Goal: Transaction & Acquisition: Purchase product/service

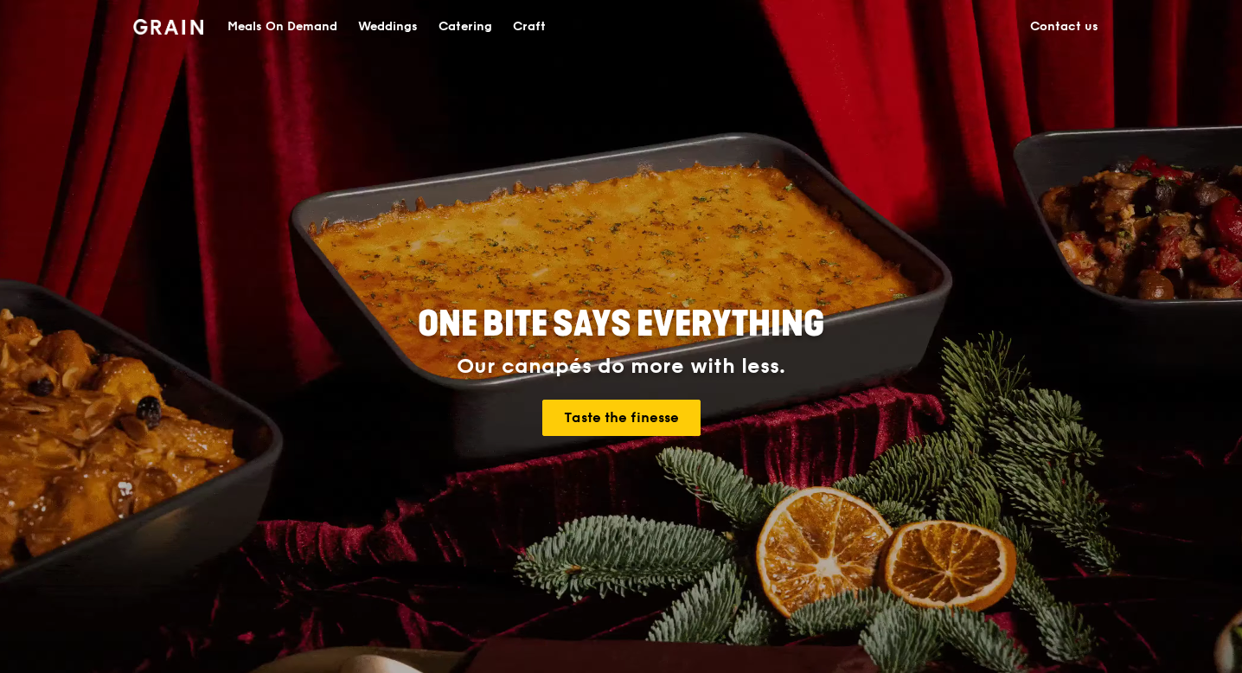
click at [472, 34] on div "Catering" at bounding box center [465, 27] width 54 height 52
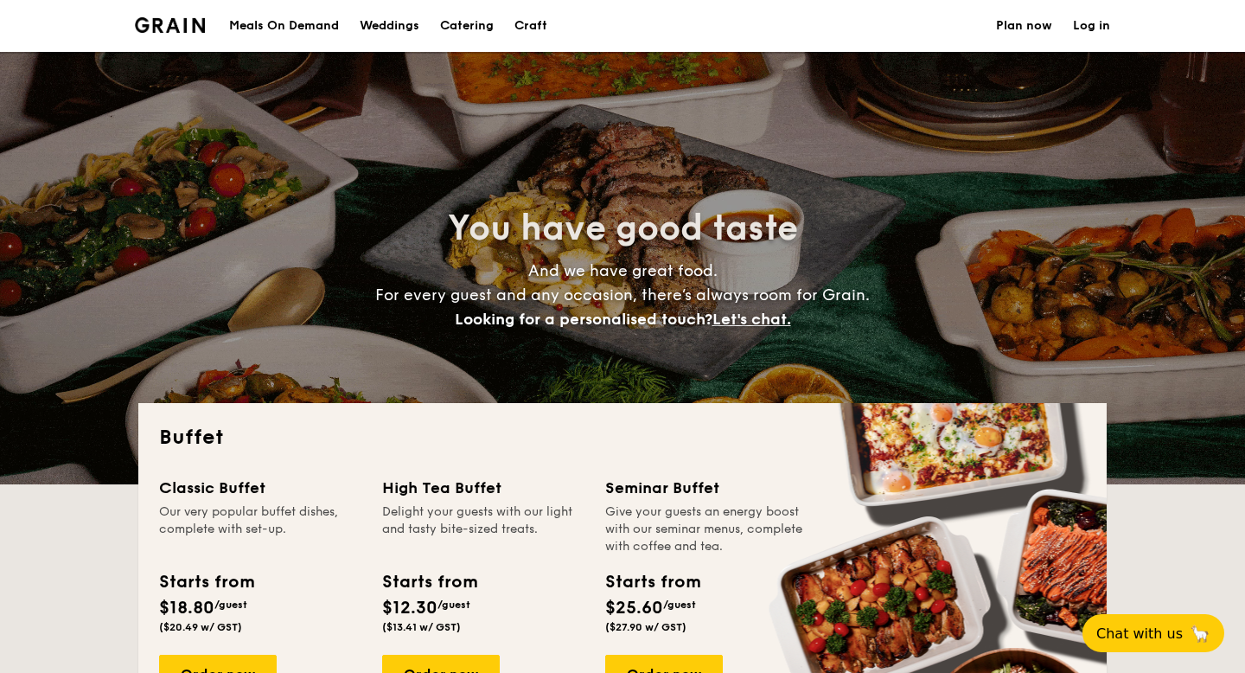
select select
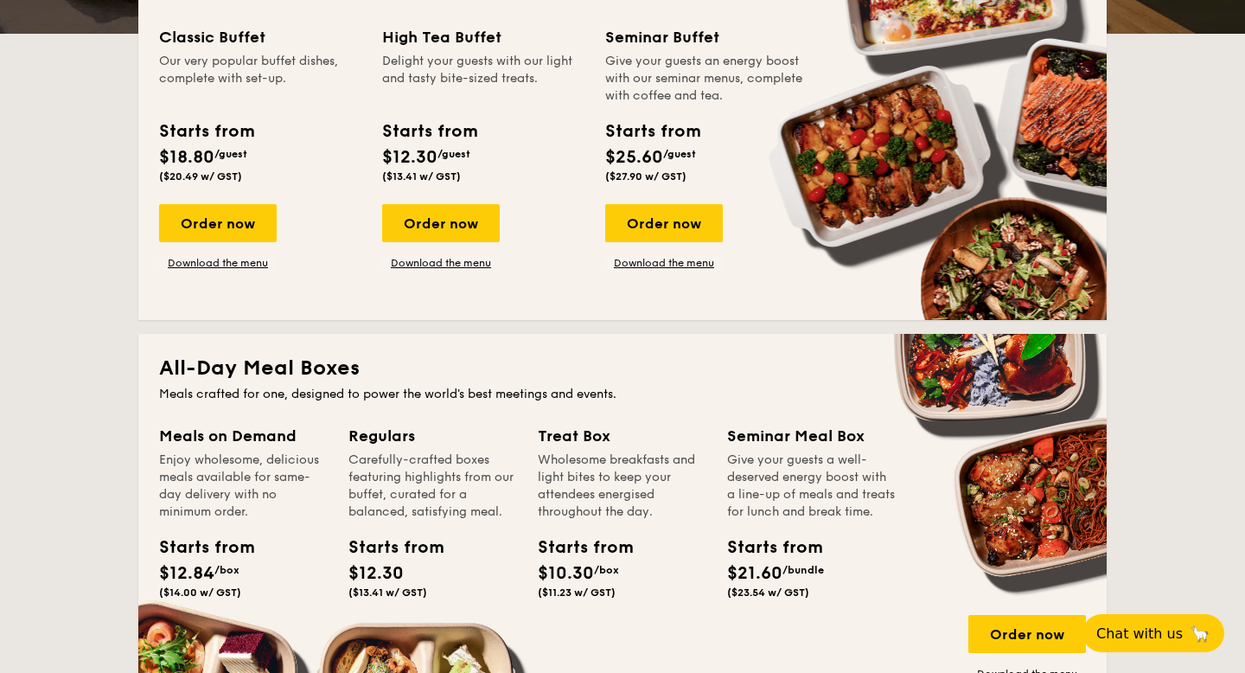
scroll to position [451, 0]
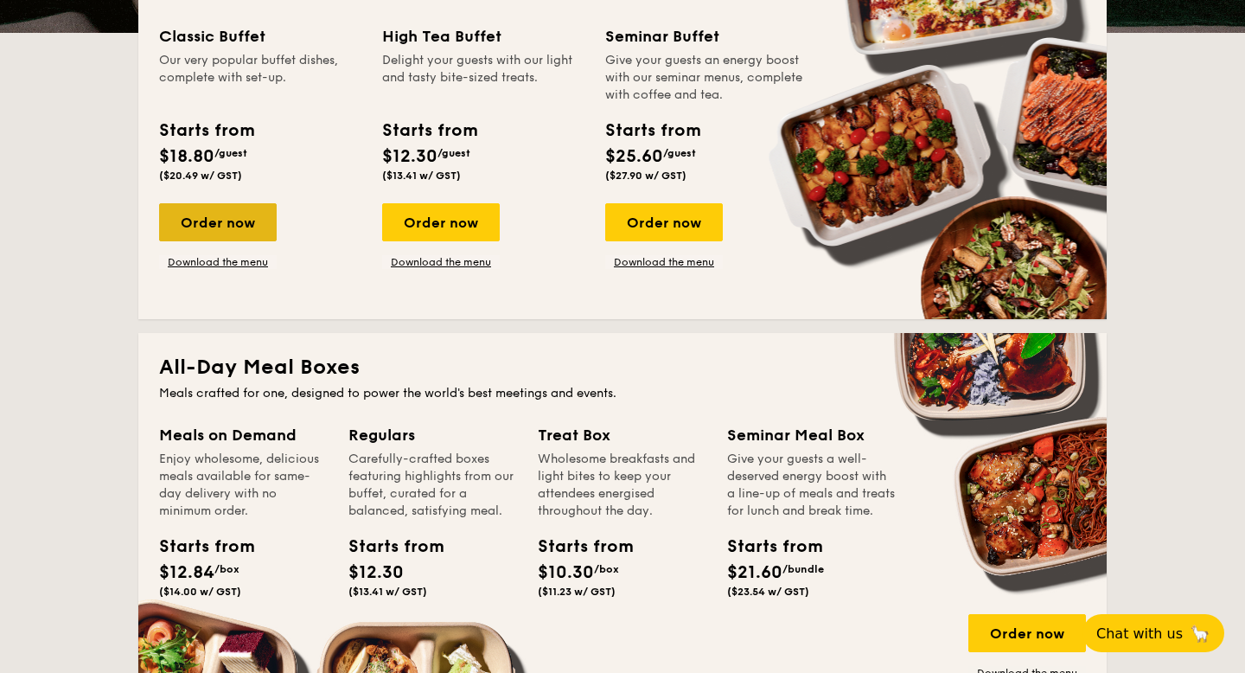
click at [210, 229] on div "Order now" at bounding box center [218, 222] width 118 height 38
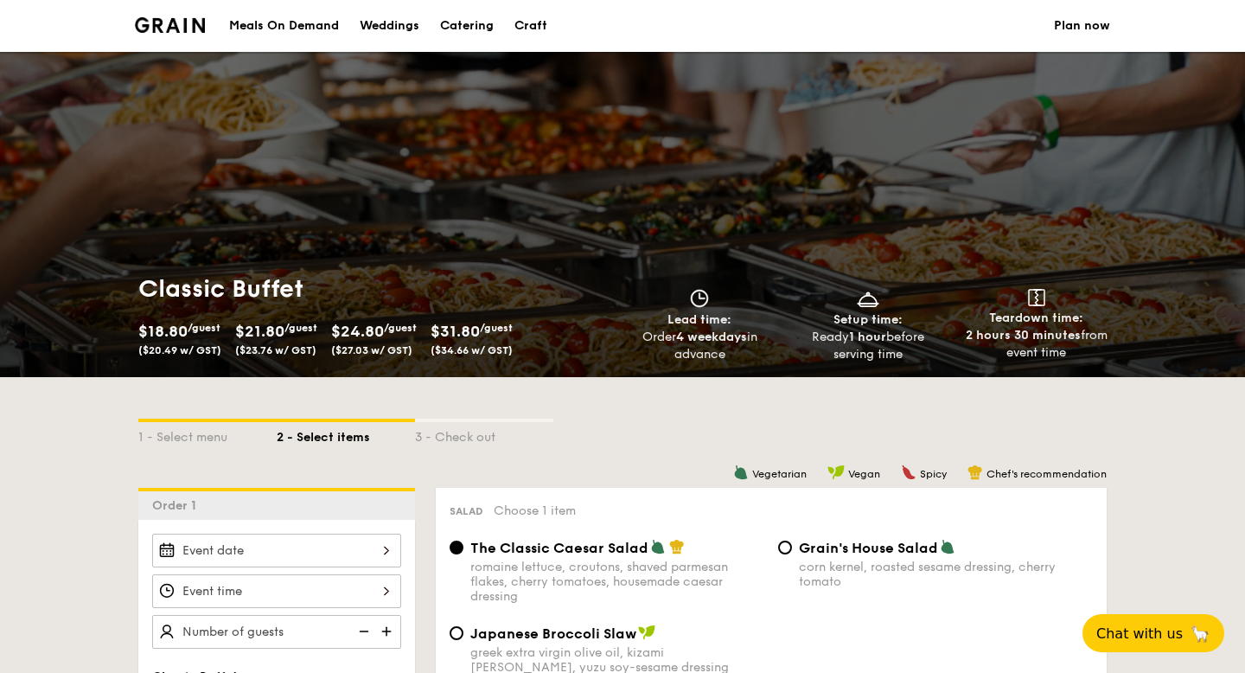
scroll to position [451, 0]
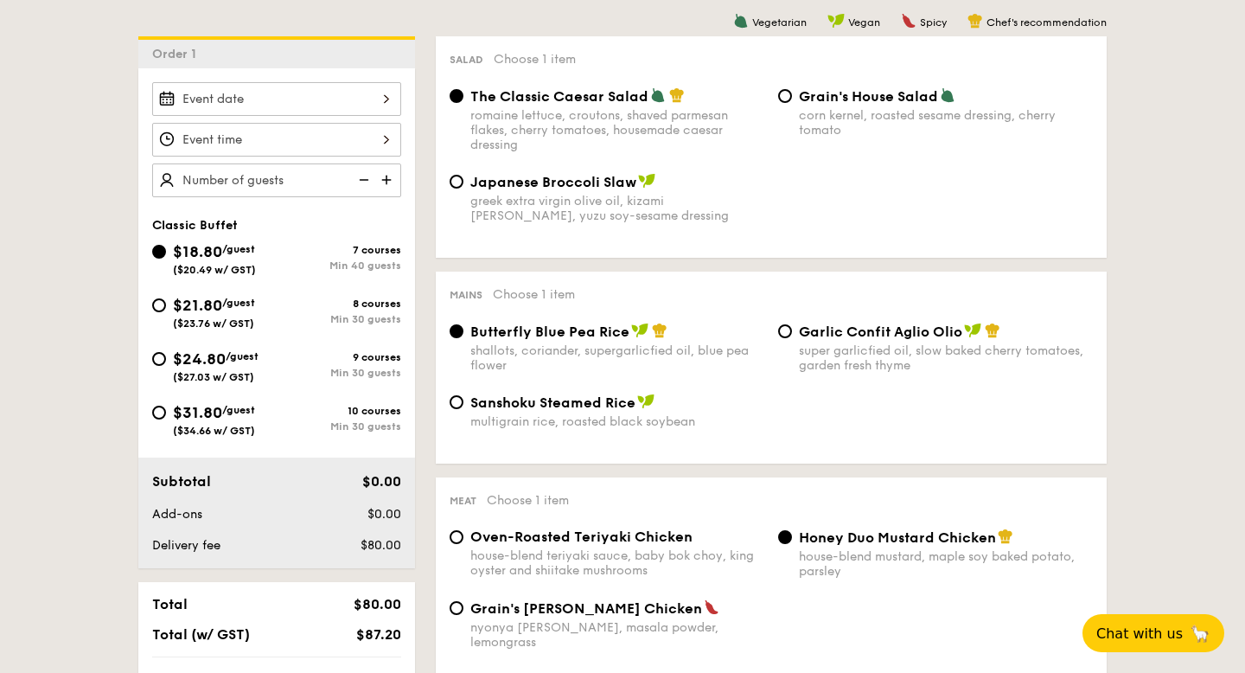
select select
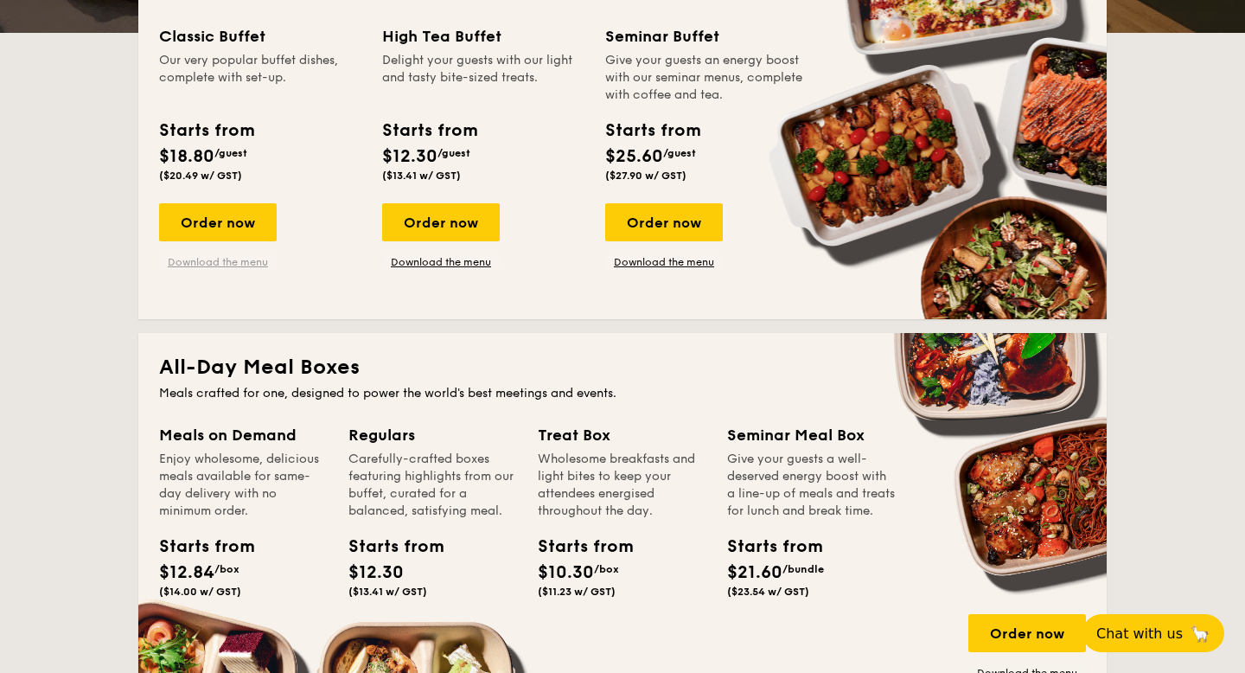
click at [227, 261] on link "Download the menu" at bounding box center [218, 262] width 118 height 14
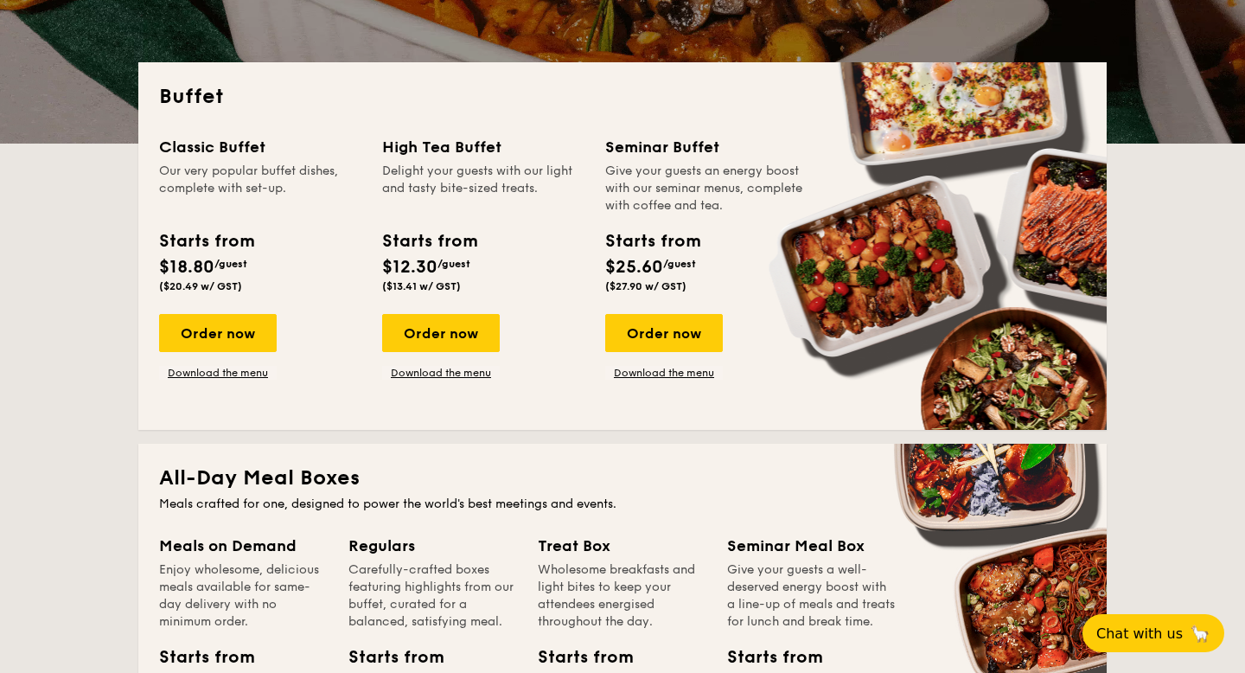
scroll to position [312, 0]
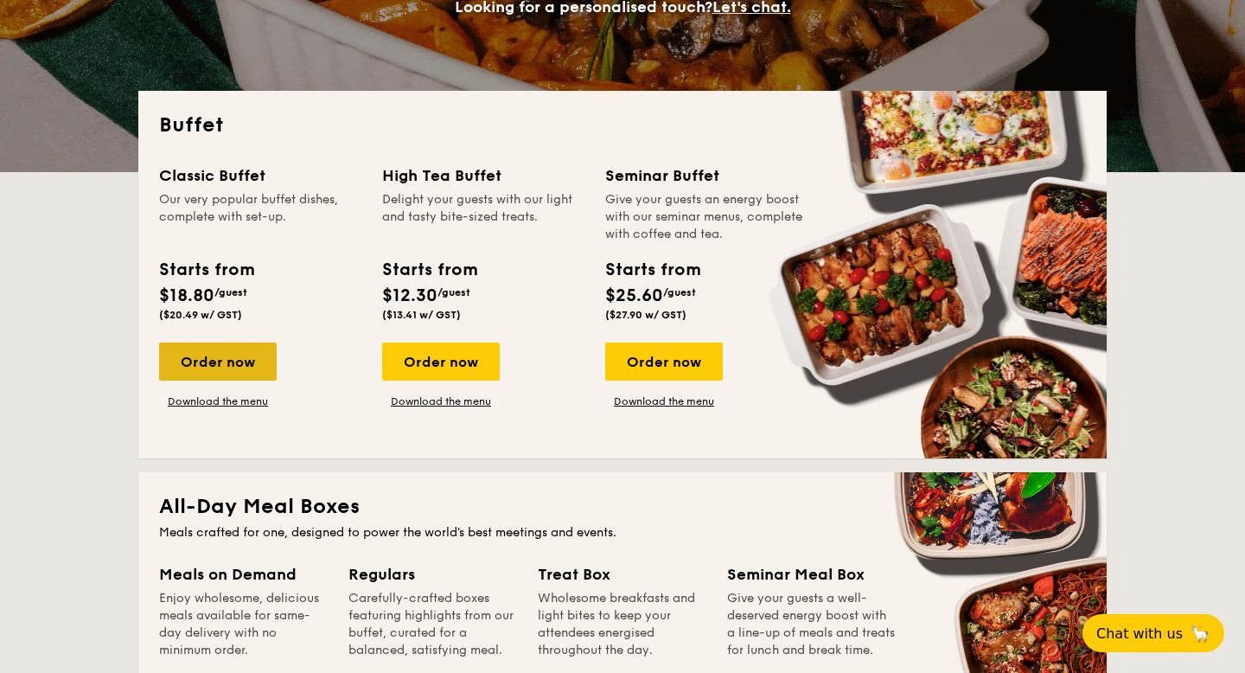
click at [240, 352] on div "Order now" at bounding box center [218, 361] width 118 height 38
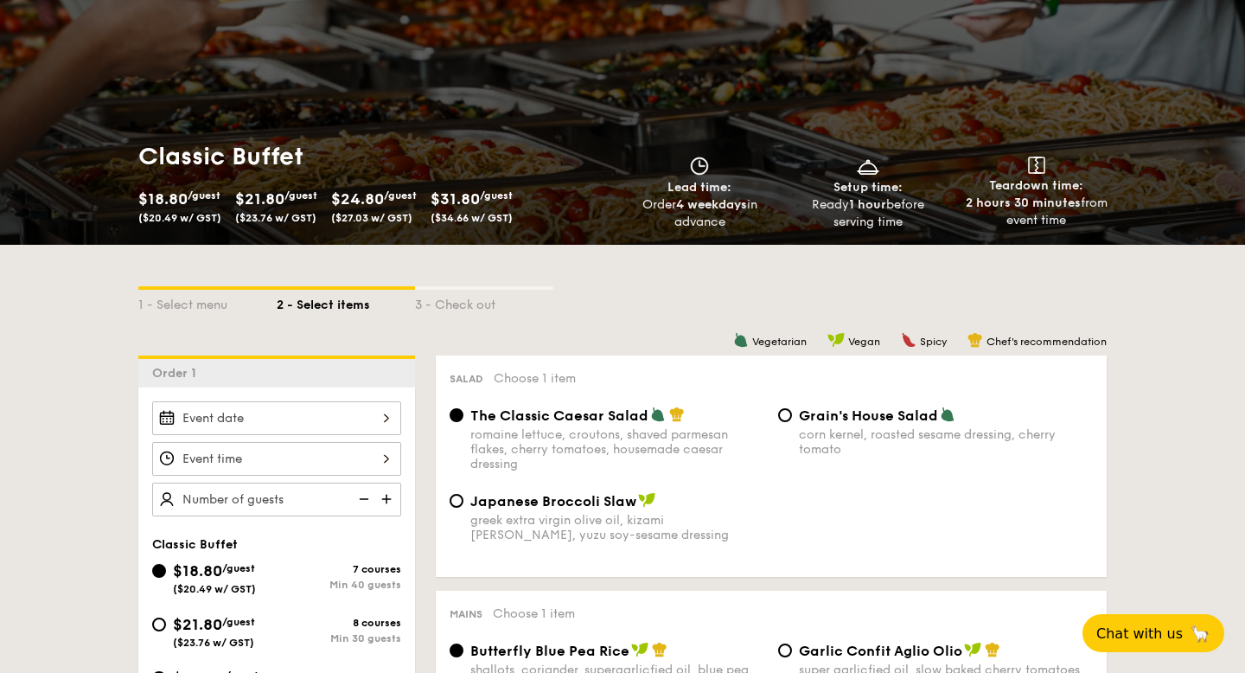
scroll to position [133, 0]
type input "40 guests"
click at [310, 436] on div "40 guests" at bounding box center [276, 457] width 249 height 115
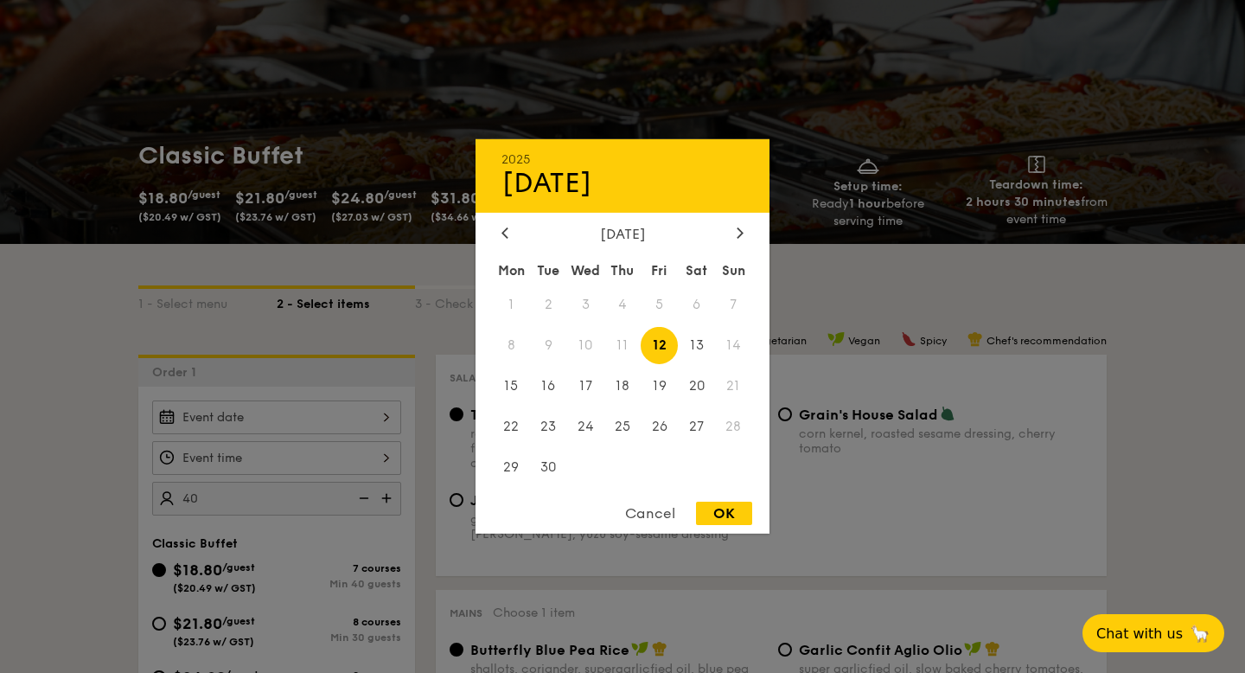
click at [307, 423] on div "2025 Sep 12 September 2025 Mon Tue Wed Thu Fri Sat Sun 1 2 3 4 5 6 7 8 9 10 11 …" at bounding box center [276, 417] width 249 height 34
click at [553, 414] on span "23" at bounding box center [548, 425] width 37 height 37
click at [713, 514] on div "OK" at bounding box center [724, 513] width 56 height 23
type input "Sep 23, 2025"
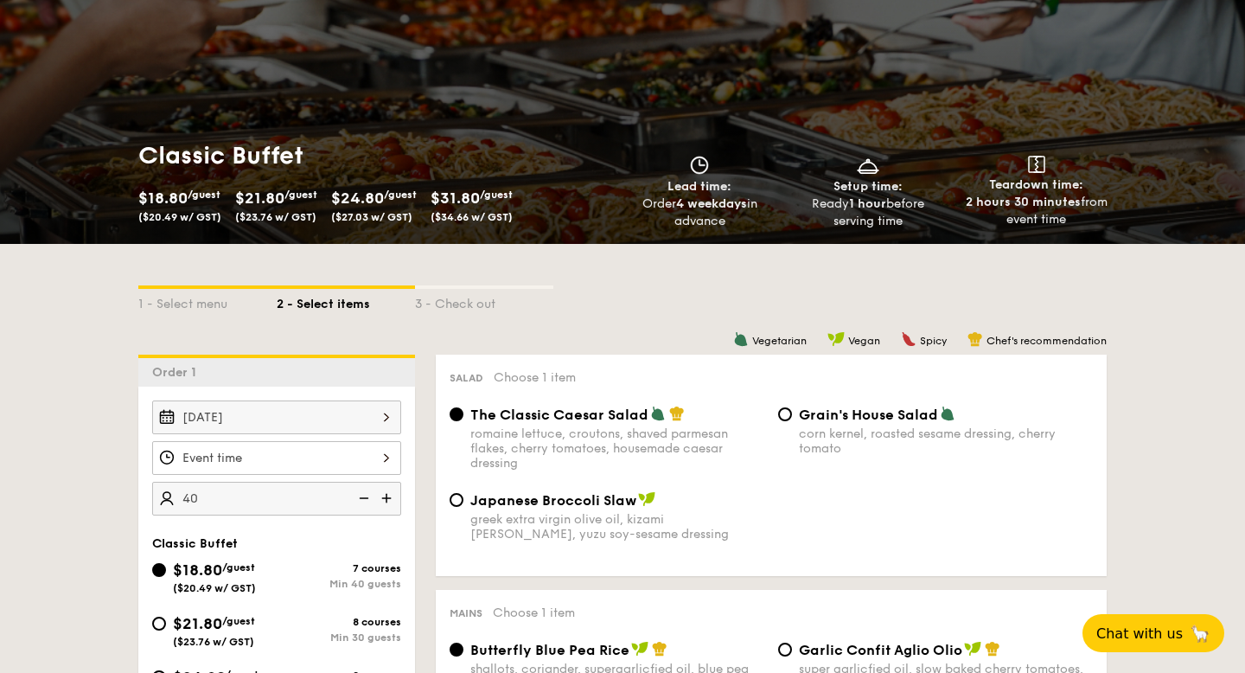
click at [311, 464] on div at bounding box center [276, 458] width 249 height 34
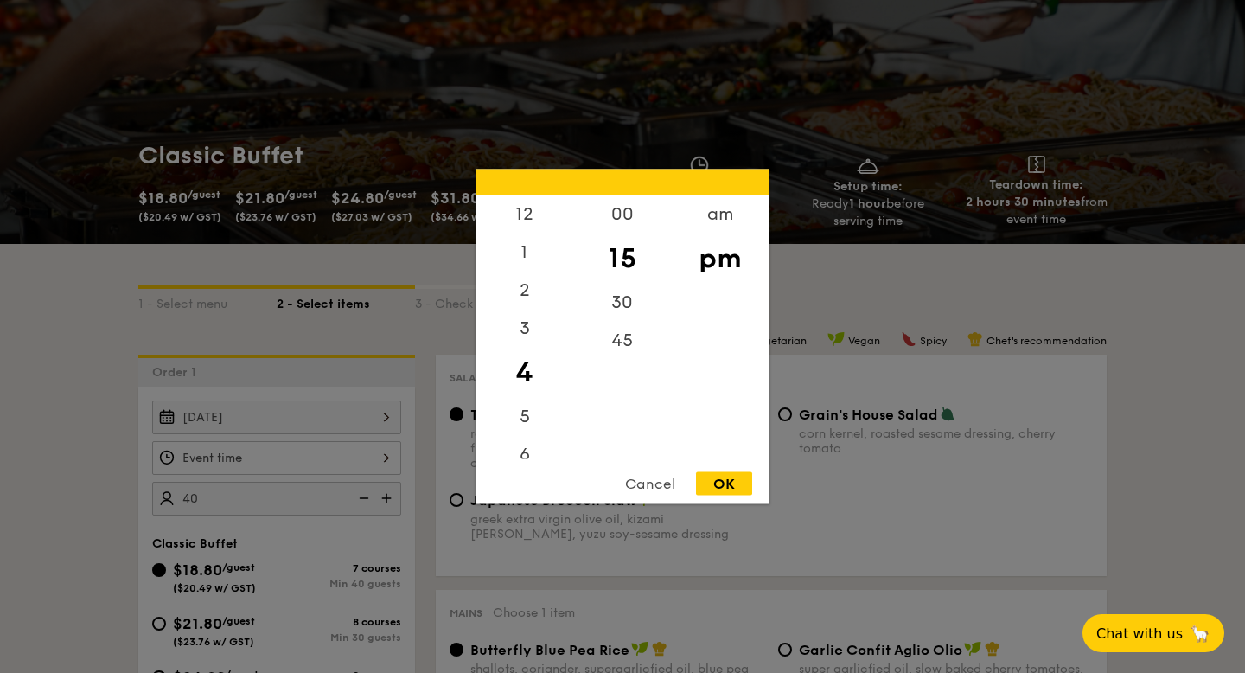
click at [732, 464] on div "12 1 2 3 4 5 6 7 8 9 10 11 00 15 30 45 am pm Cancel OK" at bounding box center [623, 336] width 294 height 335
click at [732, 470] on div "12 1 2 3 4 5 6 7 8 9 10 11 00 15 30 45 am pm Cancel OK" at bounding box center [623, 336] width 294 height 335
click at [732, 483] on div "OK" at bounding box center [724, 483] width 56 height 23
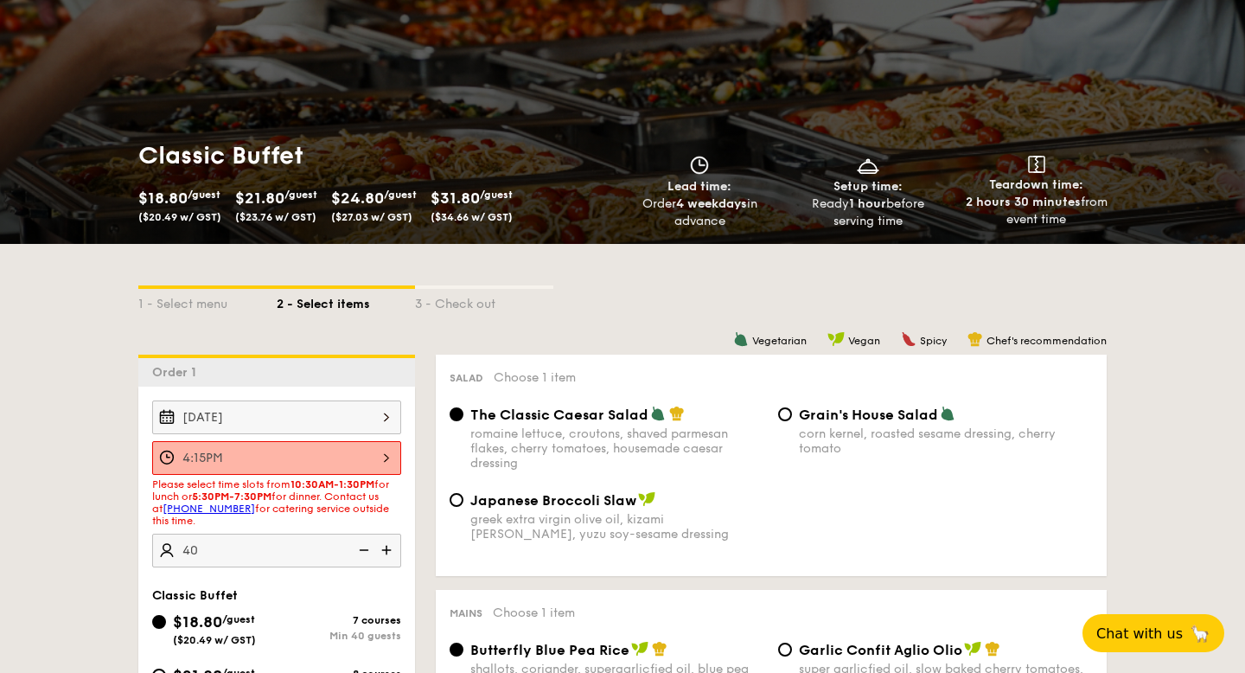
click at [356, 438] on div "Sep 23, 2025 4:15PM Please select time slots from 10:30AM-1:30PM for lunch or 5…" at bounding box center [276, 483] width 249 height 167
click at [354, 444] on div "4:15PM" at bounding box center [276, 458] width 249 height 34
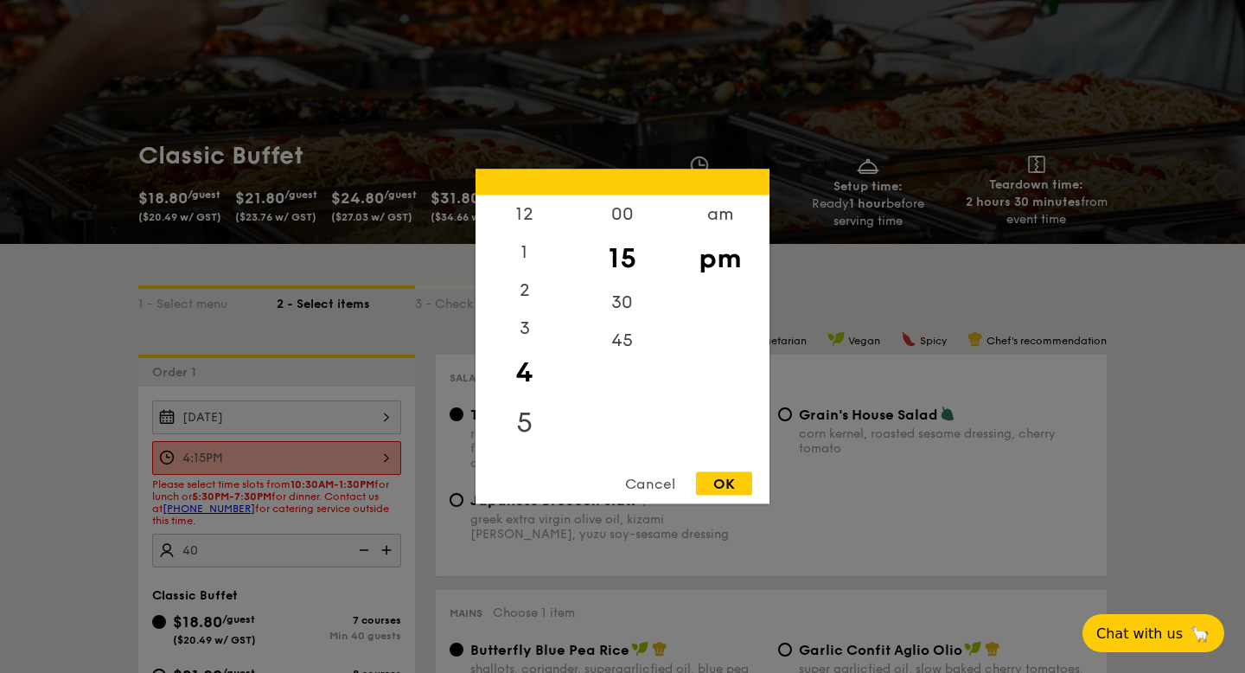
click at [521, 443] on div "5" at bounding box center [525, 423] width 98 height 50
click at [521, 443] on div "6" at bounding box center [525, 455] width 98 height 38
click at [712, 483] on div "OK" at bounding box center [724, 483] width 56 height 23
type input "6:15PM"
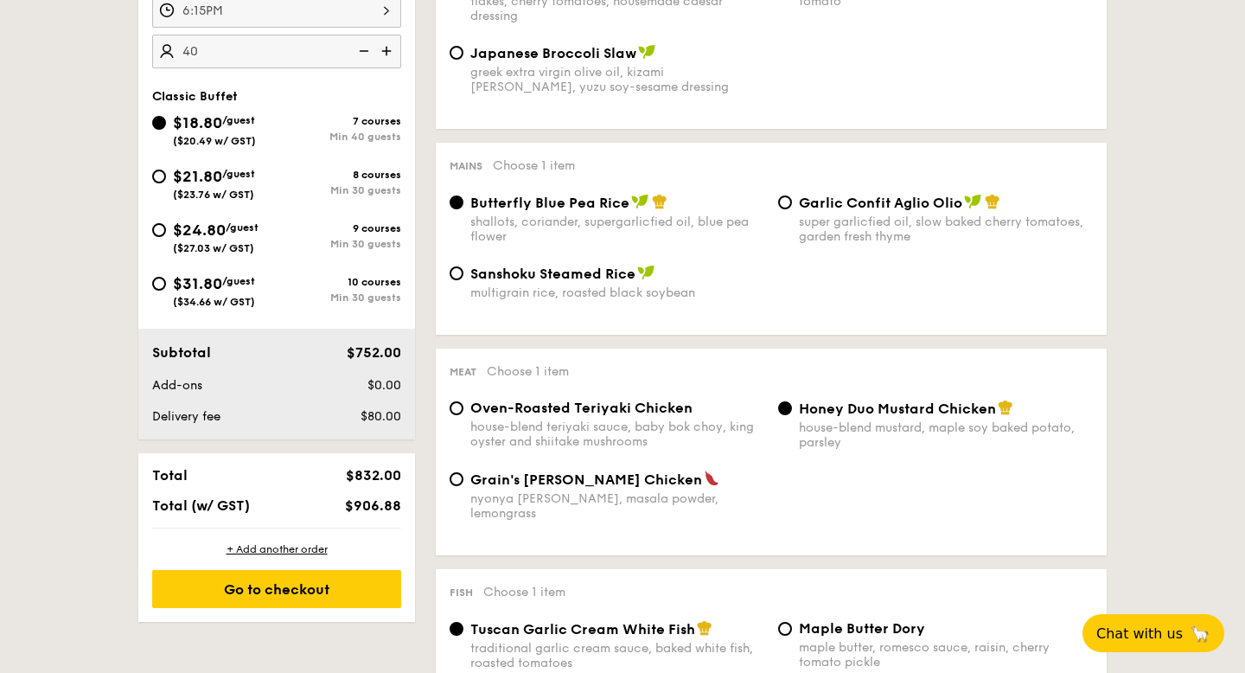
scroll to position [581, 0]
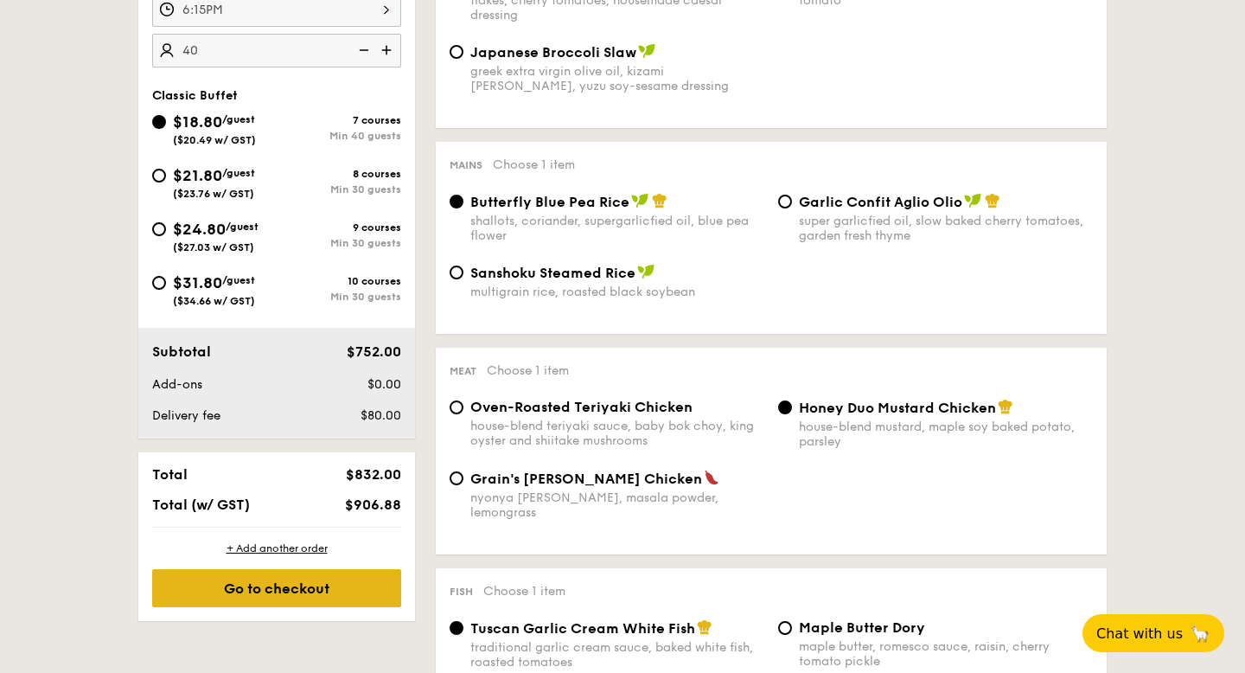
click at [332, 589] on div "Go to checkout" at bounding box center [276, 588] width 249 height 38
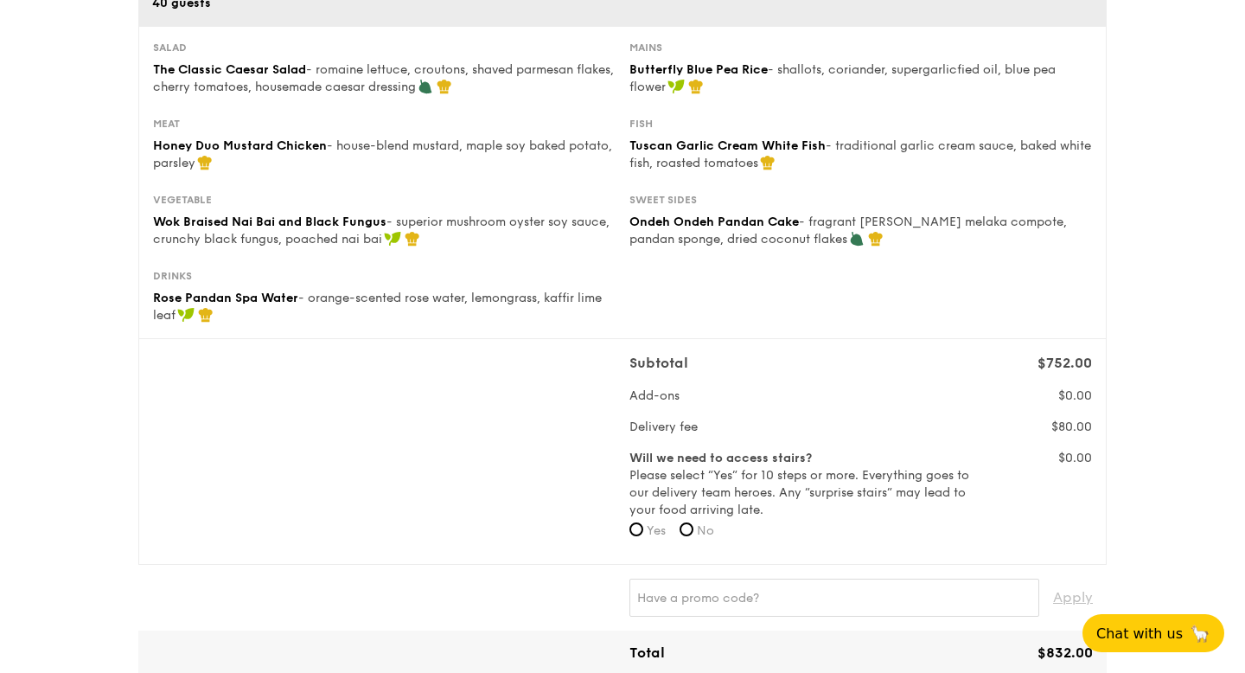
scroll to position [233, 0]
click at [649, 538] on label "Yes" at bounding box center [648, 529] width 36 height 17
click at [643, 535] on input "Yes" at bounding box center [637, 528] width 14 height 14
radio input "true"
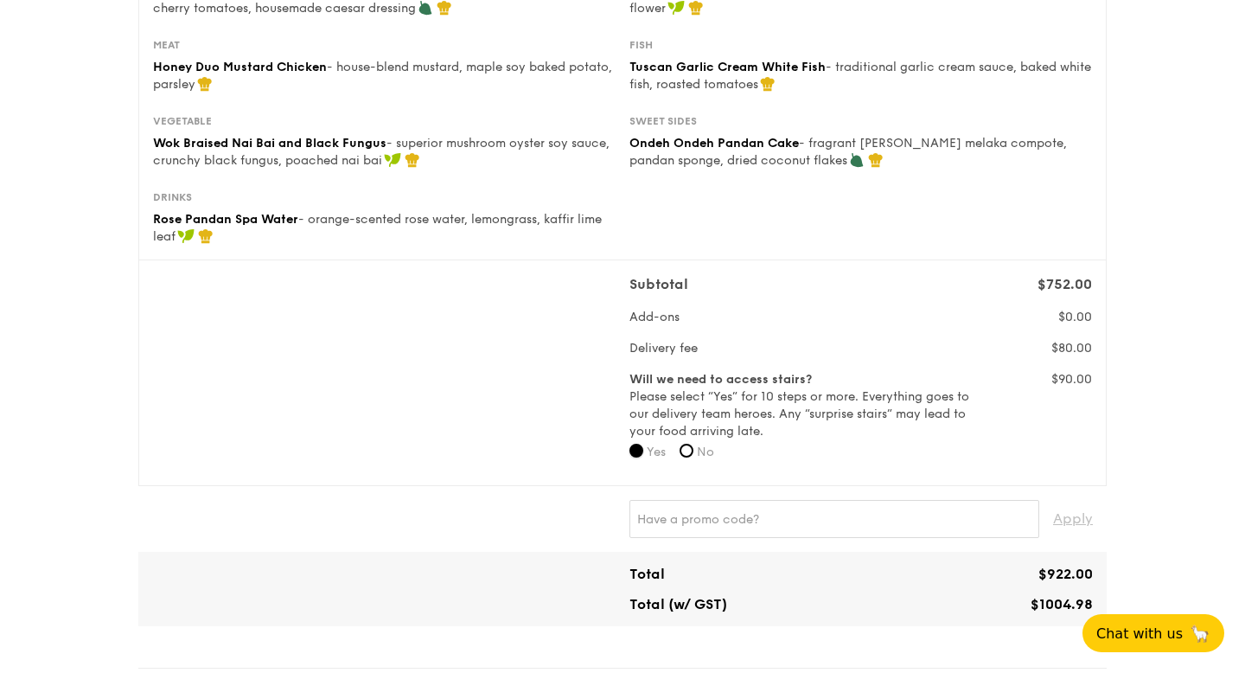
scroll to position [311, 0]
click at [689, 457] on input "No" at bounding box center [687, 450] width 14 height 14
radio input "true"
click at [641, 444] on input "Yes" at bounding box center [637, 450] width 14 height 14
radio input "true"
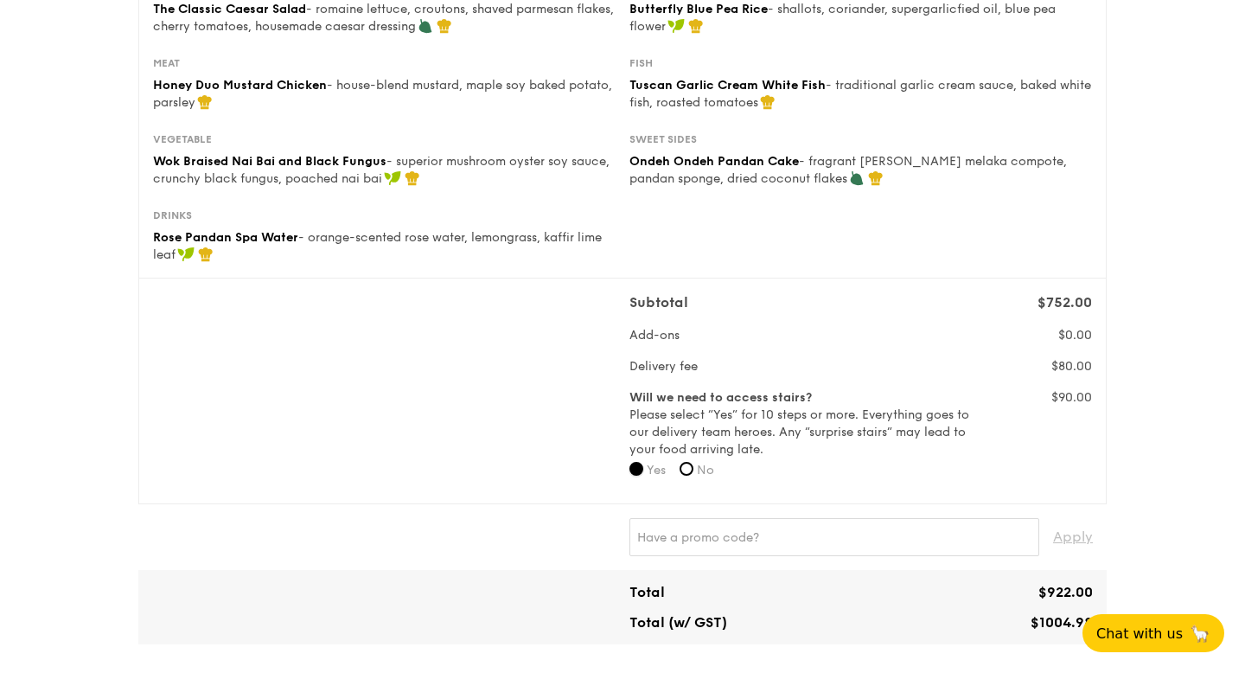
scroll to position [0, 0]
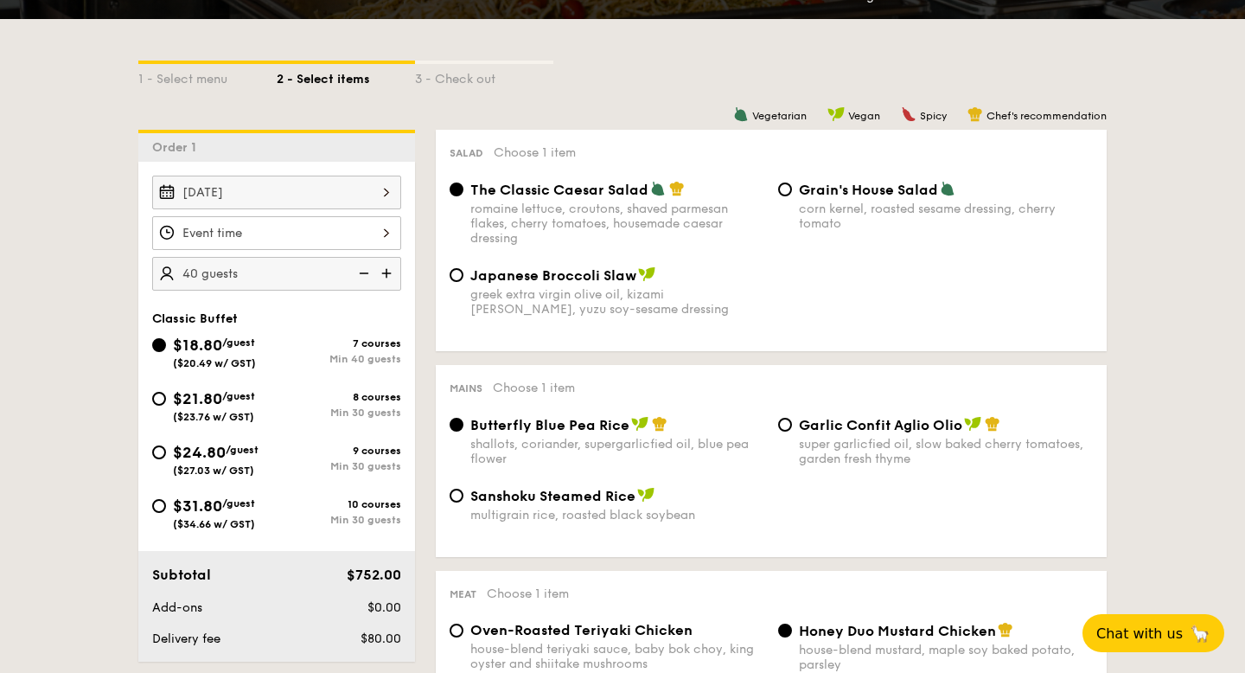
scroll to position [352, 0]
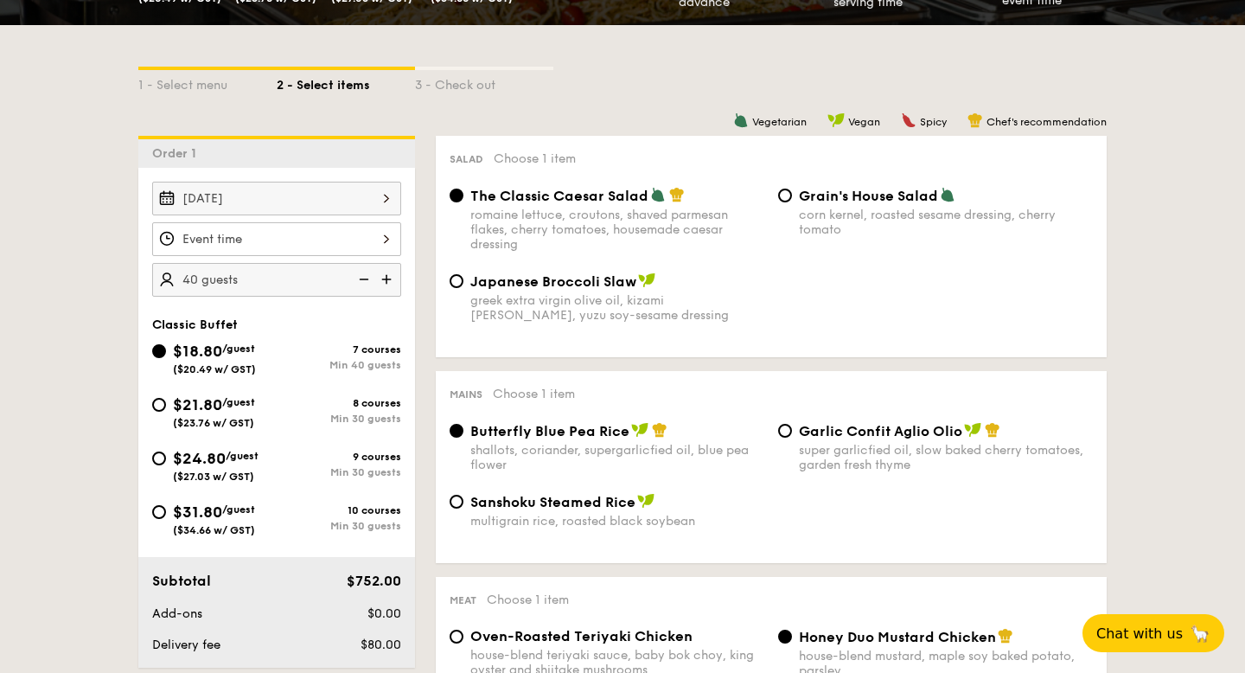
select select
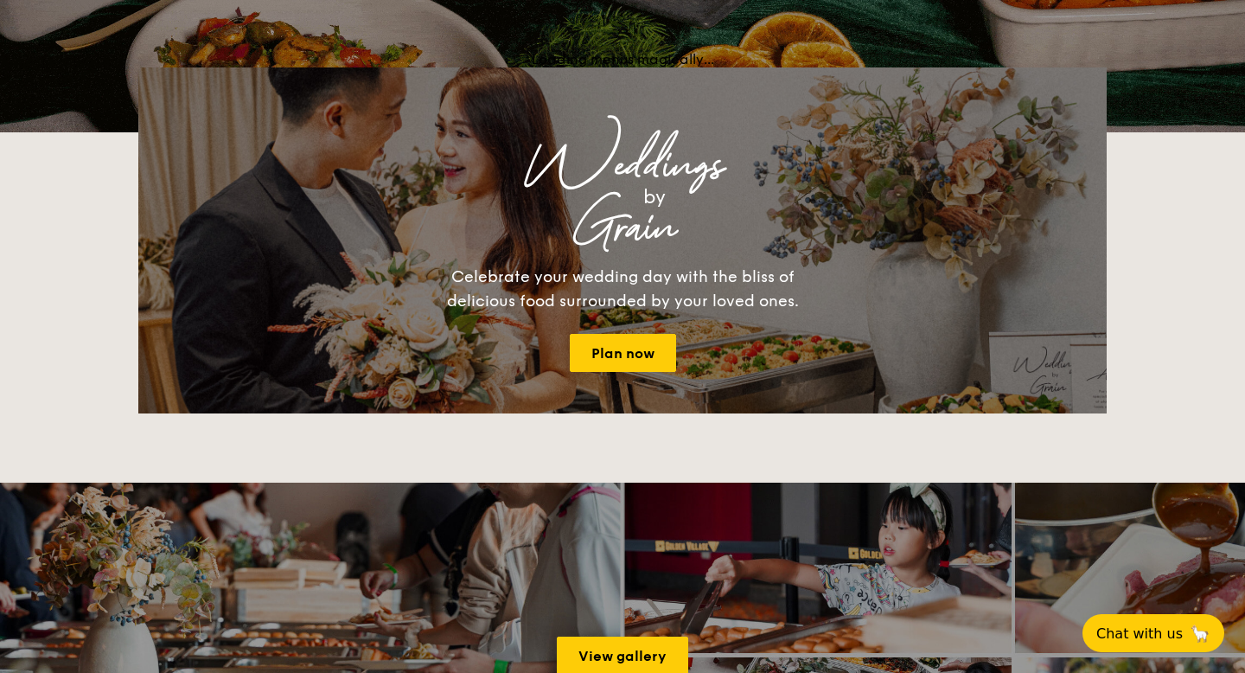
scroll to position [312, 0]
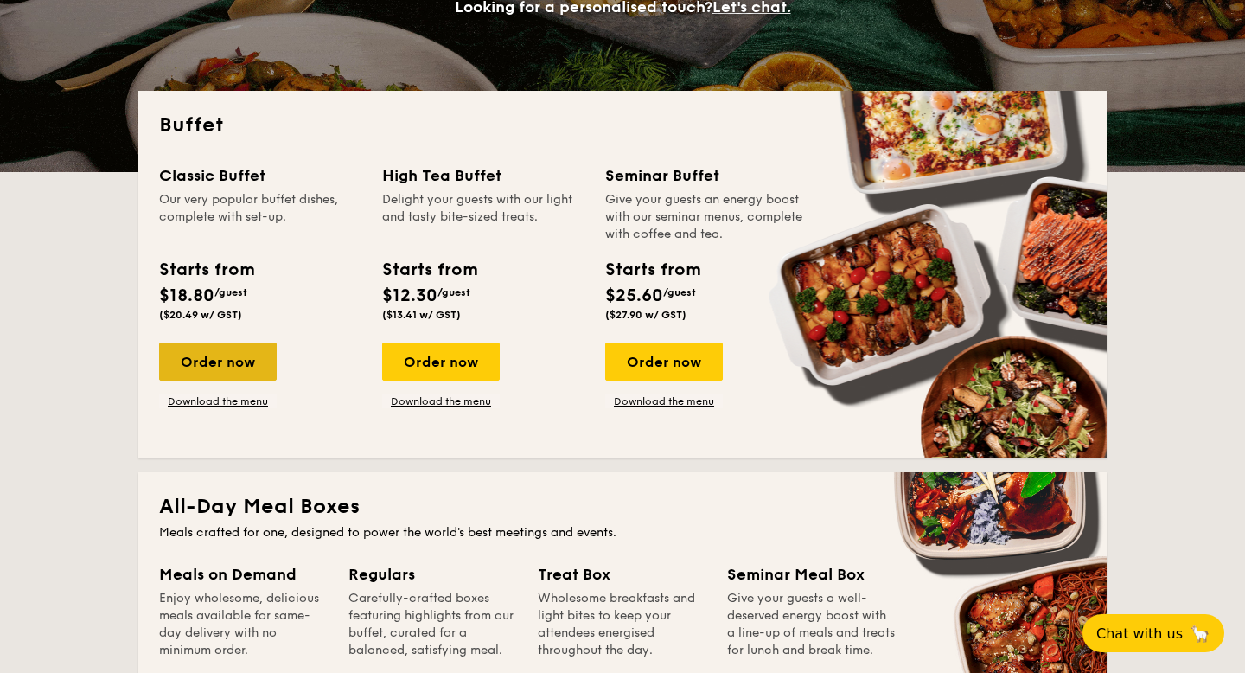
click at [249, 355] on div "Order now" at bounding box center [218, 361] width 118 height 38
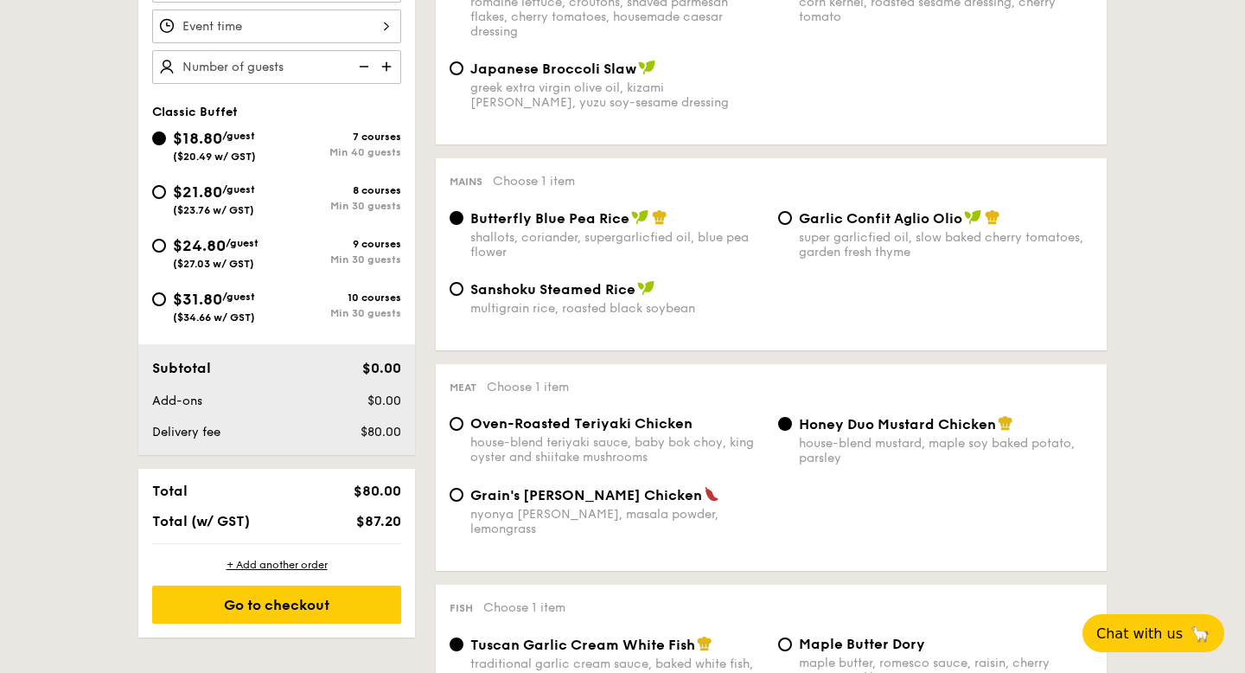
scroll to position [560, 0]
